Goal: Task Accomplishment & Management: Complete application form

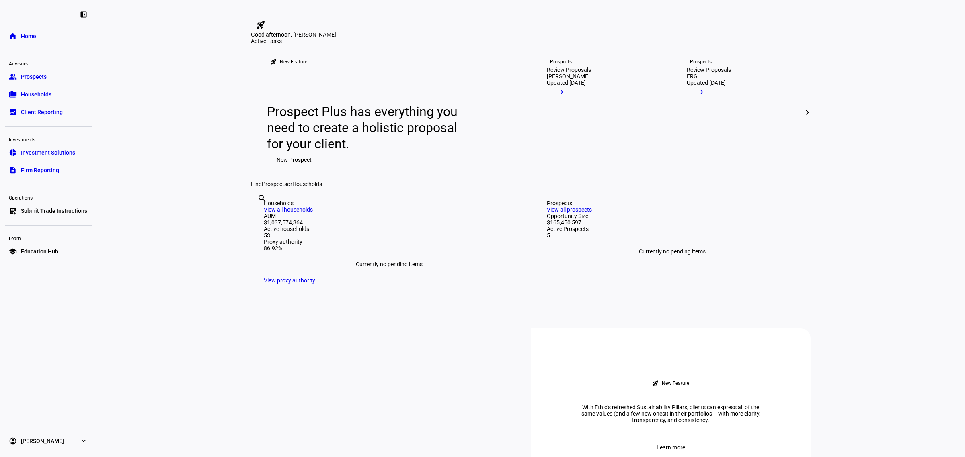
click at [168, 141] on eth-layout-page-content "rocket_launch Product Updates The latest features and improvements Powered by L…" at bounding box center [530, 228] width 868 height 457
click at [46, 211] on span "Submit Trade Instructions" at bounding box center [54, 211] width 66 height 8
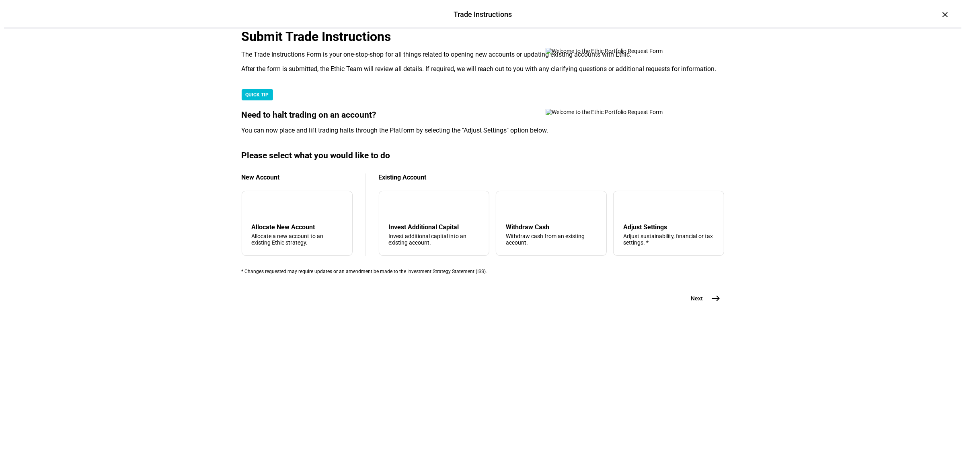
scroll to position [104, 0]
click at [535, 256] on div "arrow_upward Withdraw Cash Withdraw cash from an existing account." at bounding box center [547, 223] width 111 height 65
click at [507, 212] on mat-icon "arrow_upward" at bounding box center [508, 208] width 10 height 10
click at [708, 303] on mat-icon "east" at bounding box center [712, 299] width 10 height 10
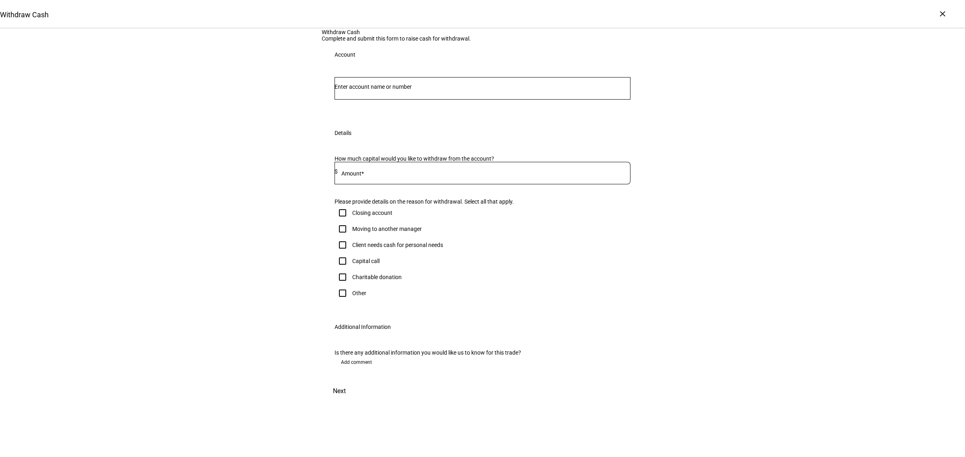
click at [440, 90] on input "Number" at bounding box center [482, 87] width 296 height 6
type input "1621"
click at [427, 218] on span "Corporation 1621" at bounding box center [385, 218] width 83 height 8
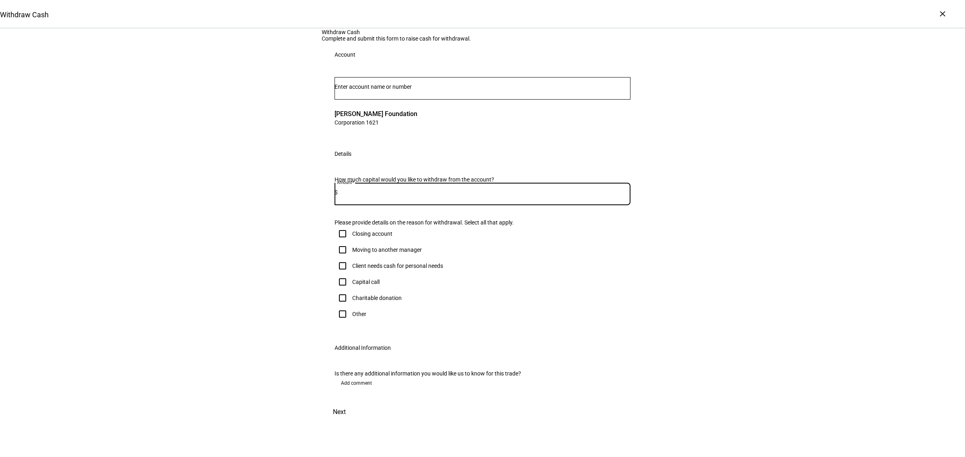
click at [447, 196] on input at bounding box center [484, 192] width 293 height 6
type input "299,000"
click at [772, 275] on div "Withdraw Cash Complete and submit this form to raise cash for withdrawal. Accou…" at bounding box center [482, 225] width 965 height 393
click at [337, 315] on input "Other" at bounding box center [342, 314] width 16 height 16
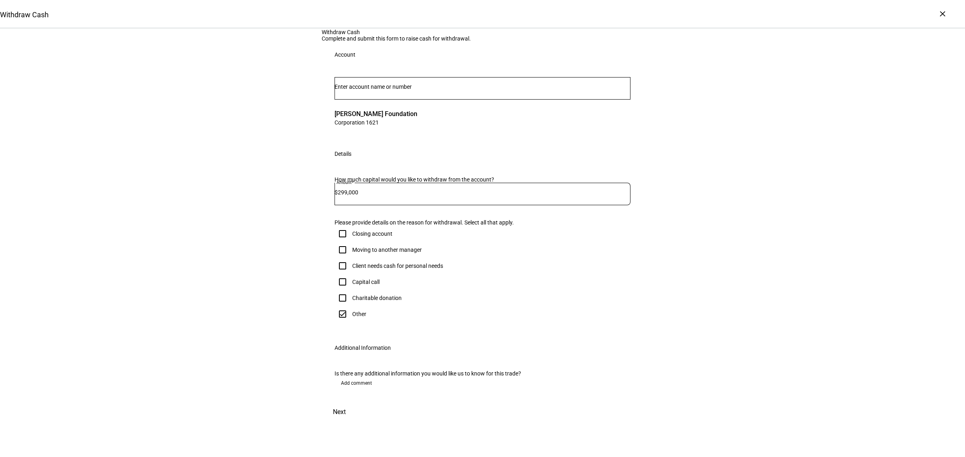
checkbox input "true"
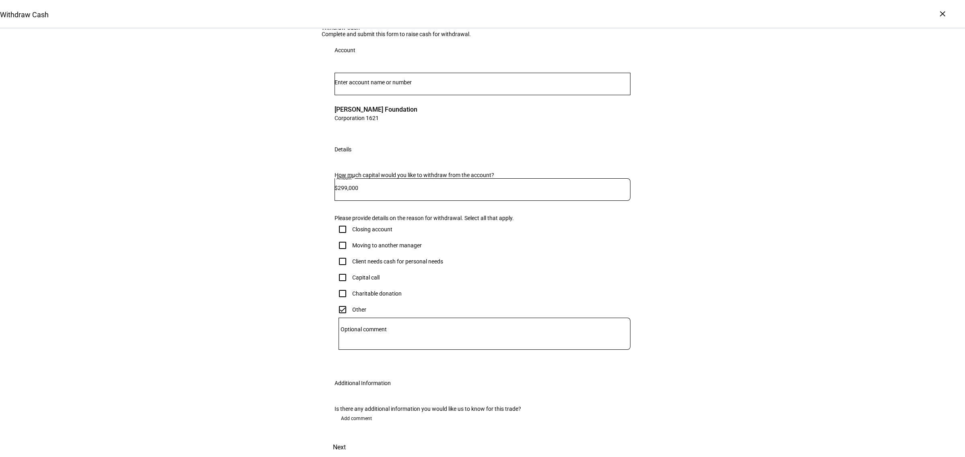
click at [759, 334] on div "Withdraw Cash Complete and submit this form to raise cash for withdrawal. Accou…" at bounding box center [482, 241] width 965 height 433
click at [733, 279] on div "Withdraw Cash Complete and submit this form to raise cash for withdrawal. Accou…" at bounding box center [482, 241] width 965 height 433
click at [346, 438] on span "Next" at bounding box center [339, 447] width 13 height 19
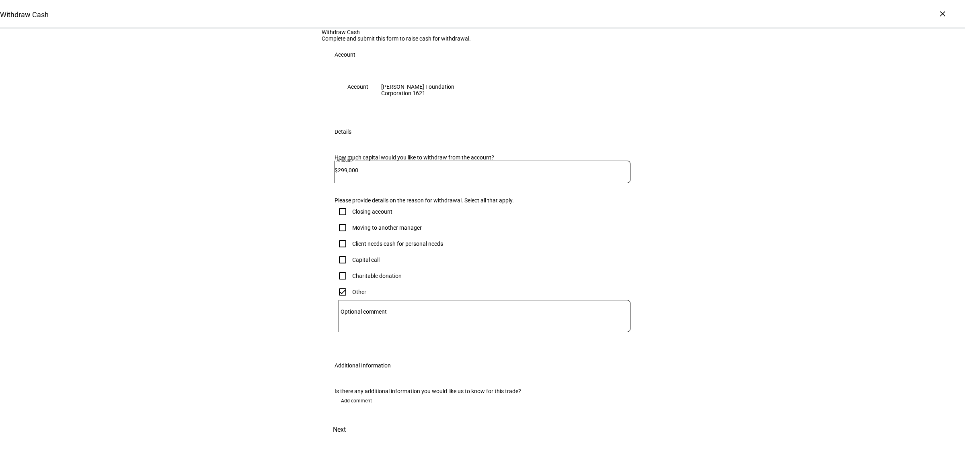
scroll to position [0, 0]
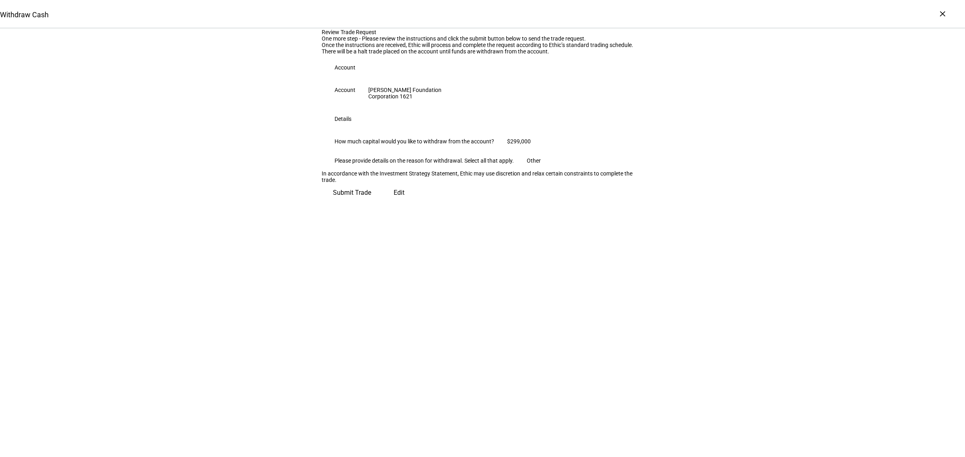
click at [371, 203] on span "Submit Trade" at bounding box center [352, 192] width 38 height 19
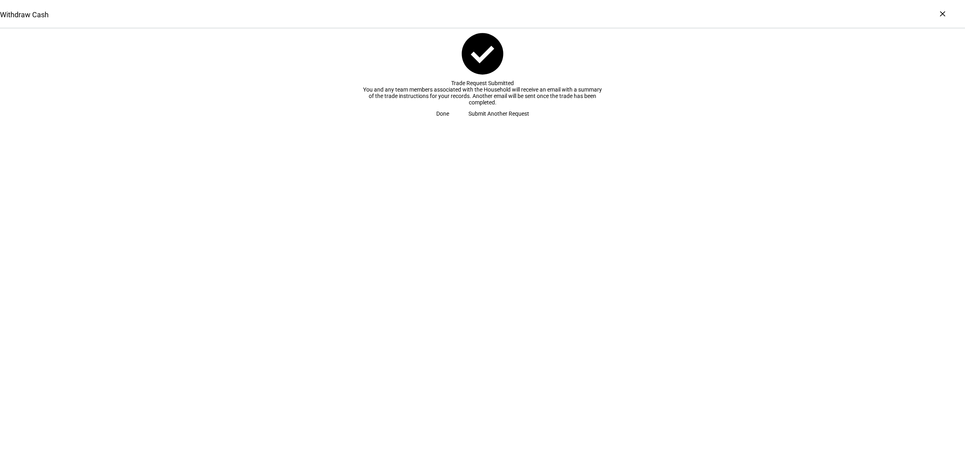
click at [480, 122] on span "Submit Another Request" at bounding box center [498, 114] width 61 height 16
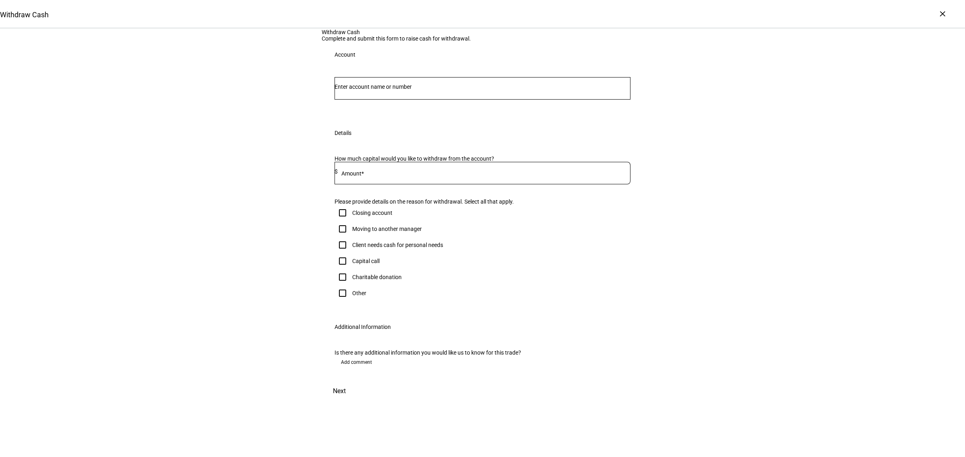
click at [385, 90] on input "Number" at bounding box center [482, 87] width 296 height 6
type input "7937"
click at [403, 217] on span "Corporation 7937" at bounding box center [385, 218] width 83 height 8
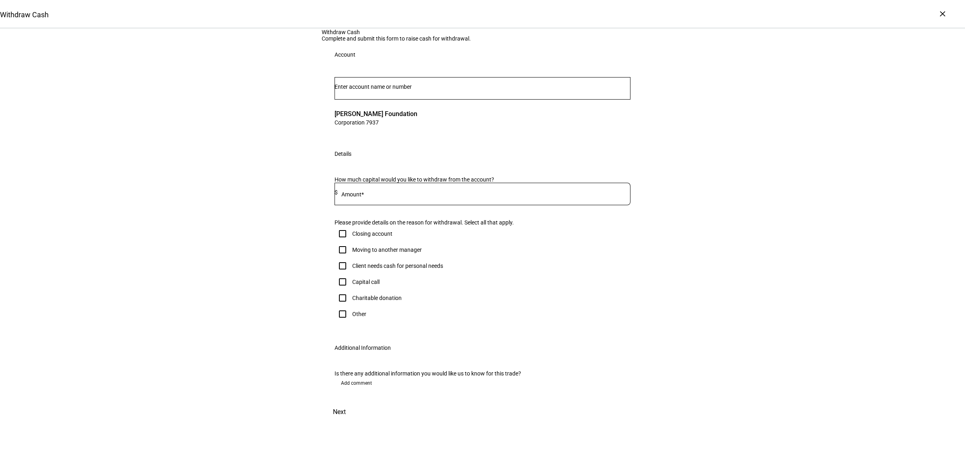
scroll to position [50, 0]
click at [488, 196] on input at bounding box center [484, 192] width 293 height 6
type input "314,000"
click at [748, 209] on div "Withdraw Cash Complete and submit this form to raise cash for withdrawal. Accou…" at bounding box center [482, 225] width 965 height 393
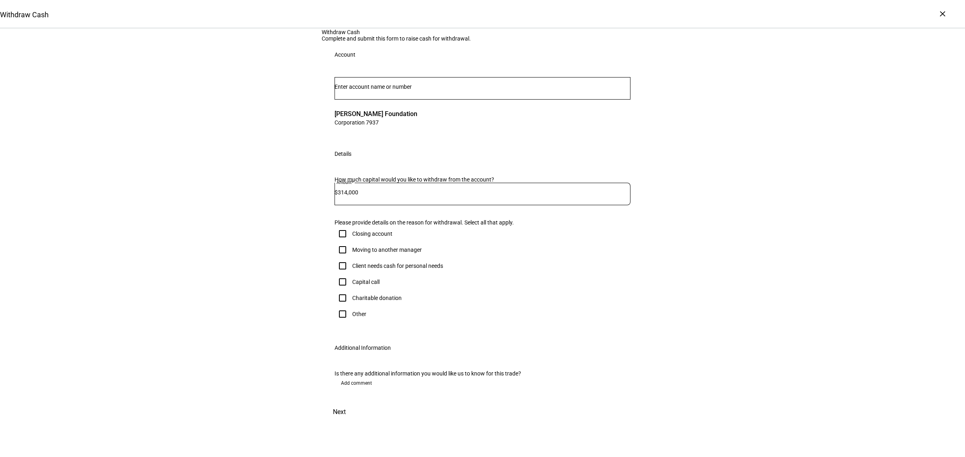
click at [338, 306] on input "Other" at bounding box center [342, 314] width 16 height 16
checkbox input "true"
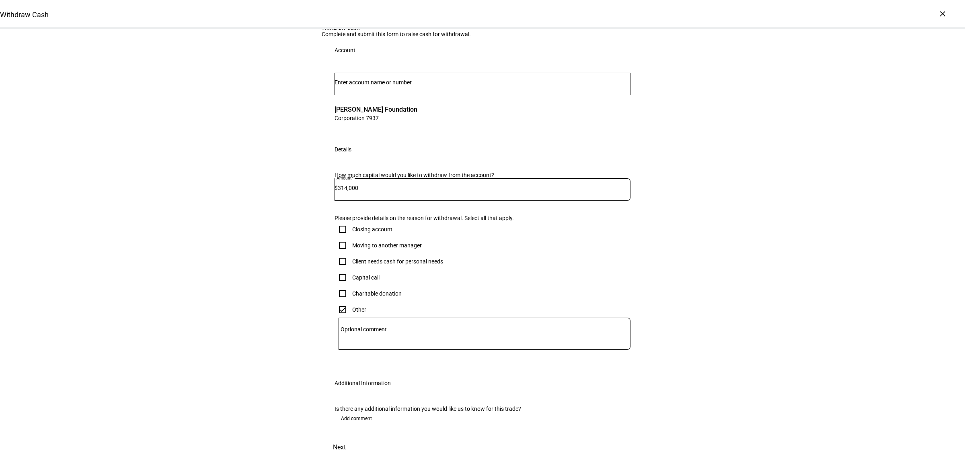
scroll to position [168, 0]
click at [724, 283] on div "Withdraw Cash Complete and submit this form to raise cash for withdrawal. Accou…" at bounding box center [482, 241] width 965 height 433
click at [346, 438] on span "Next" at bounding box center [339, 447] width 13 height 19
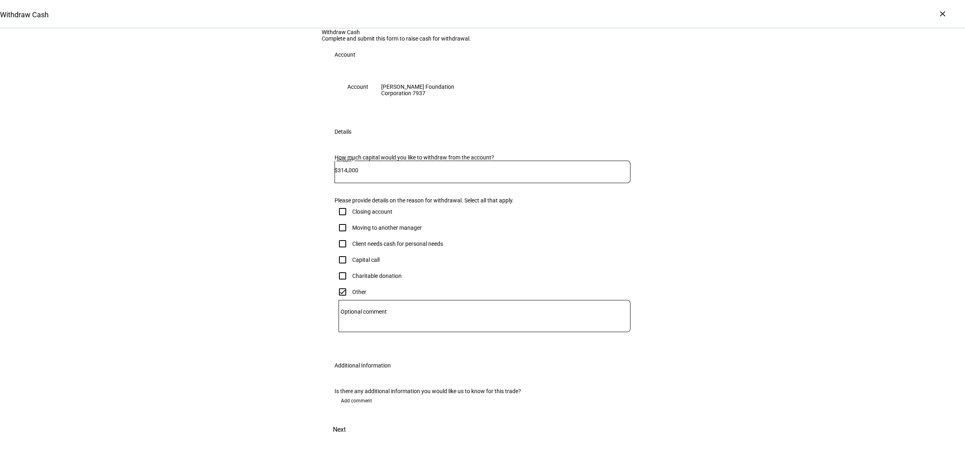
scroll to position [0, 0]
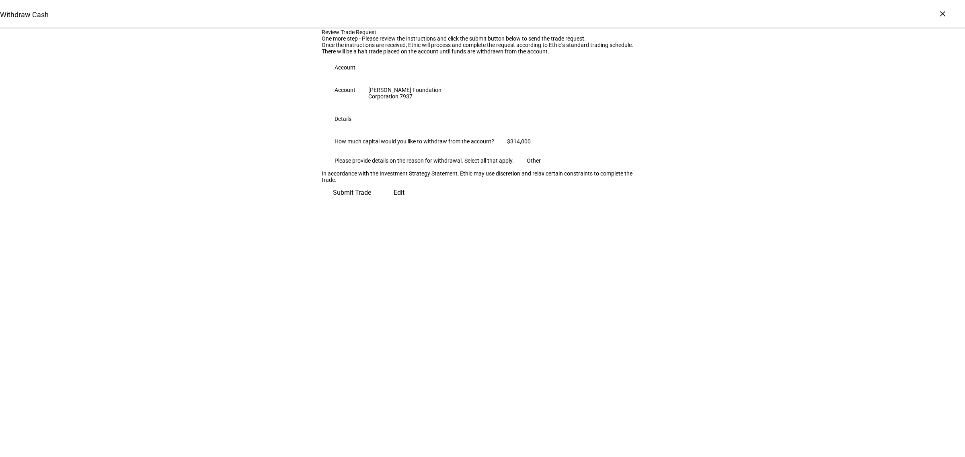
click at [371, 203] on span "Submit Trade" at bounding box center [352, 192] width 38 height 19
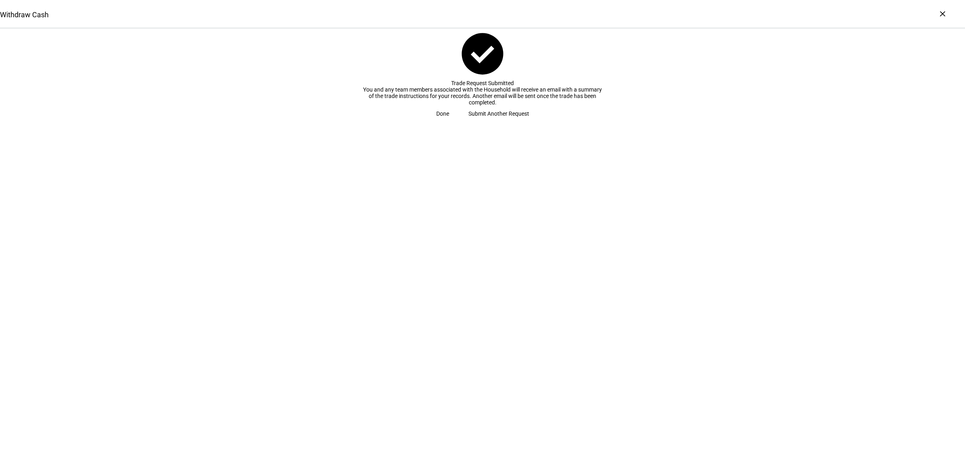
click at [459, 122] on span at bounding box center [442, 114] width 32 height 16
